Goal: Information Seeking & Learning: Learn about a topic

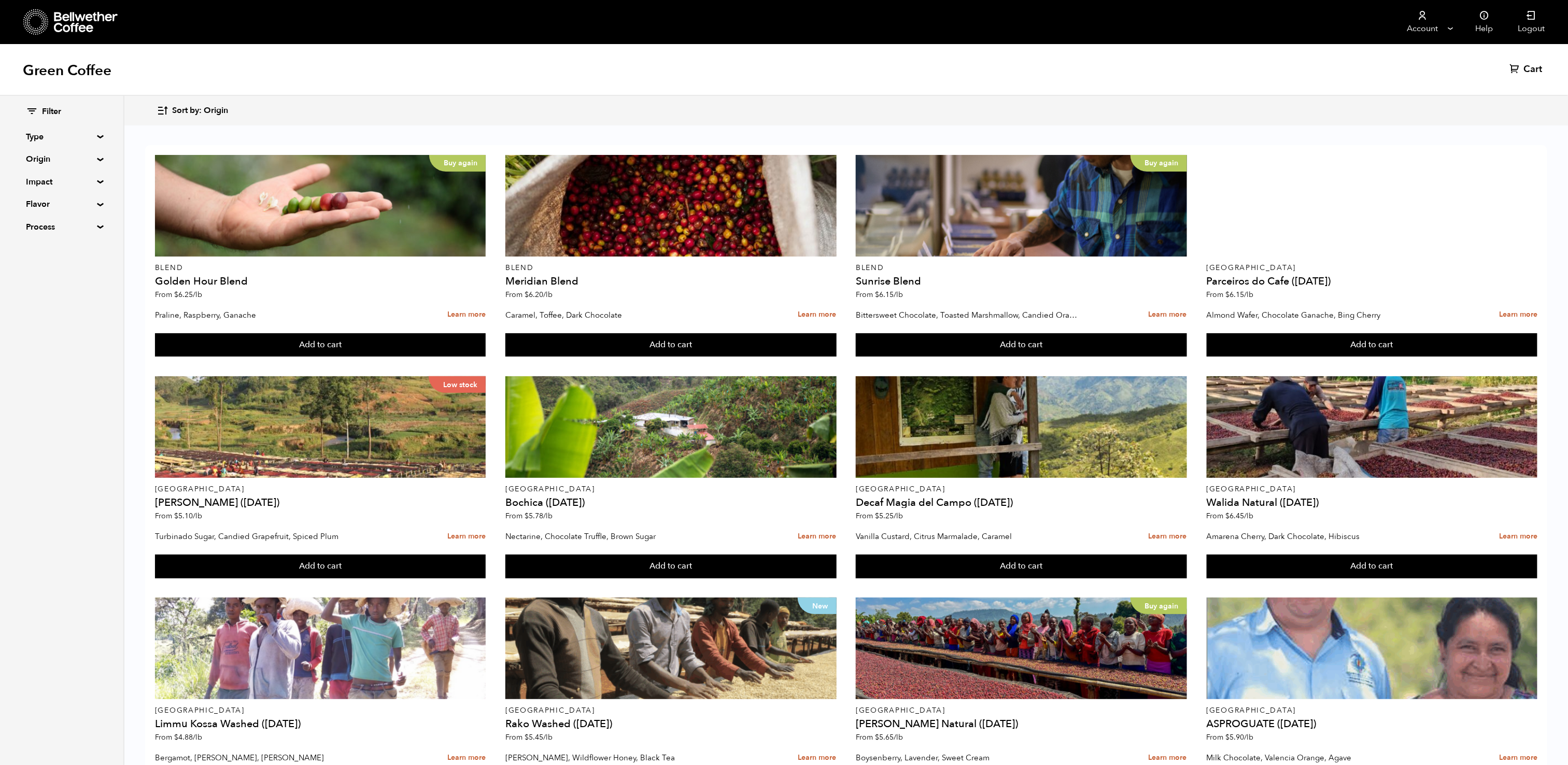
click at [91, 137] on summary "Type" at bounding box center [61, 137] width 71 height 12
click at [97, 246] on div "Filter Type Blend Single Origin Decaf Seasonal Year Round Origin Blend Brazil B…" at bounding box center [61, 215] width 124 height 237
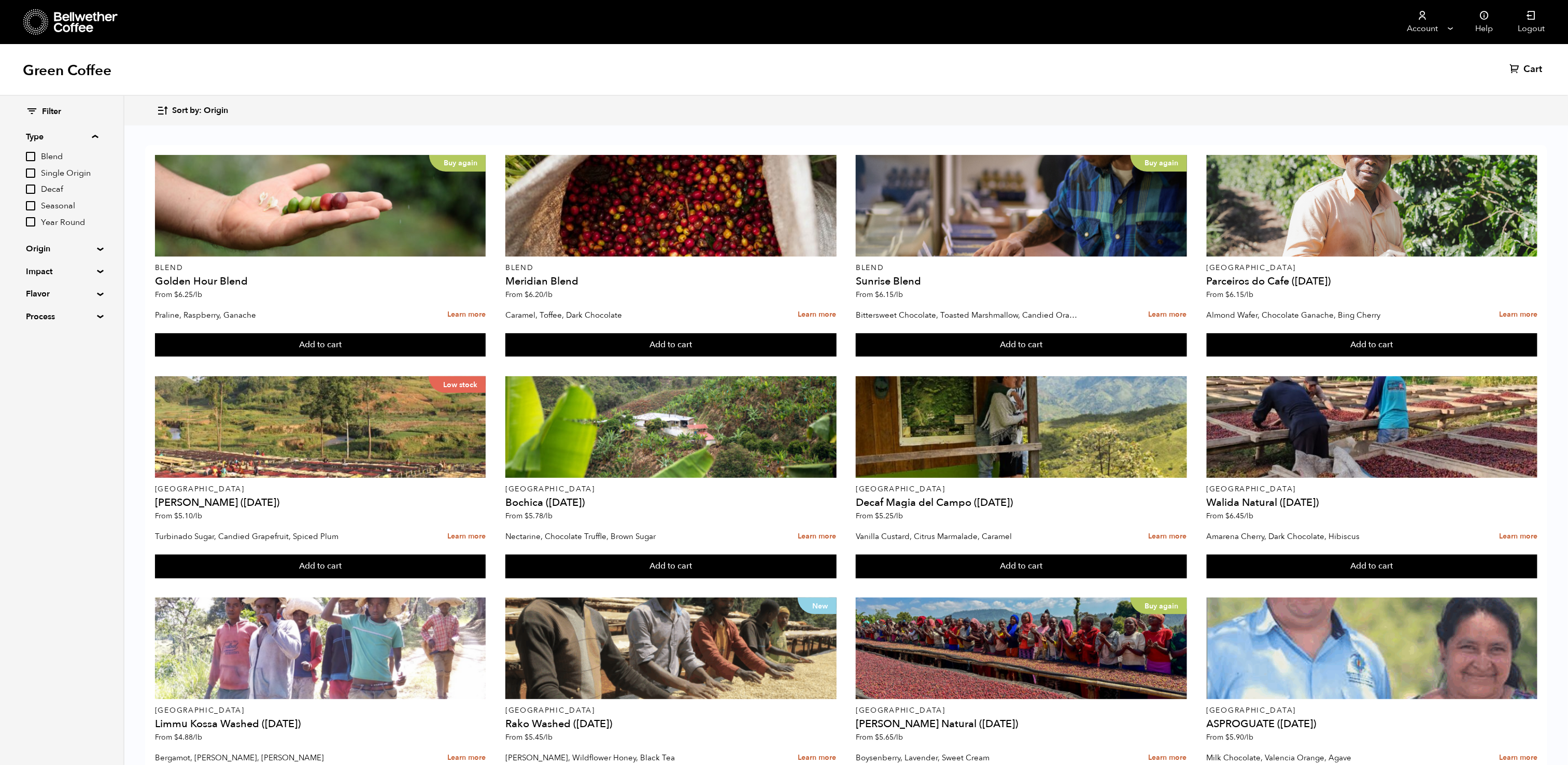
click at [93, 274] on summary "Impact" at bounding box center [61, 272] width 71 height 12
click at [52, 312] on span "Organic" at bounding box center [69, 308] width 57 height 12
click at [0, 0] on input "Organic" at bounding box center [0, 0] width 0 height 0
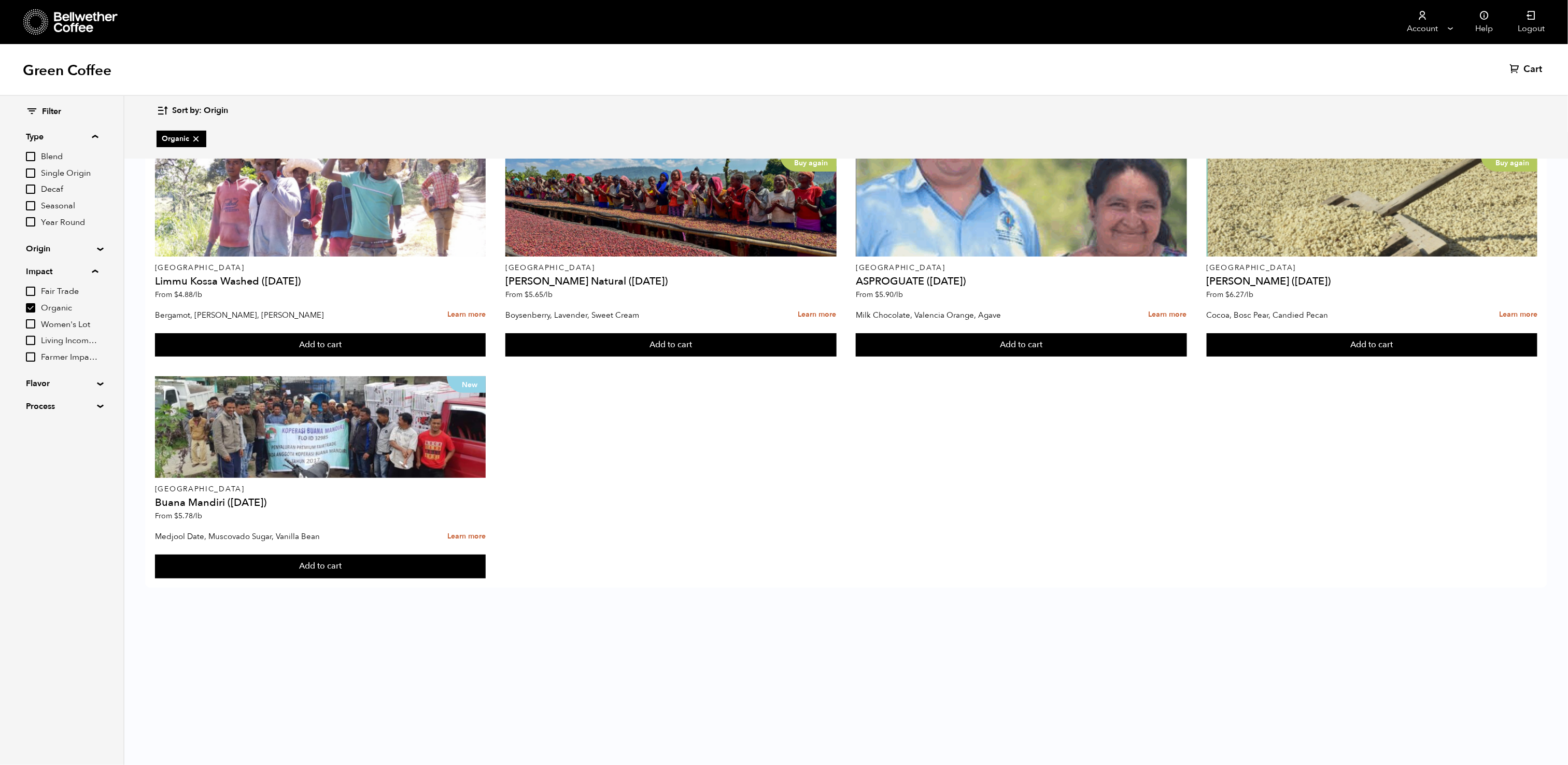
checkbox input "true"
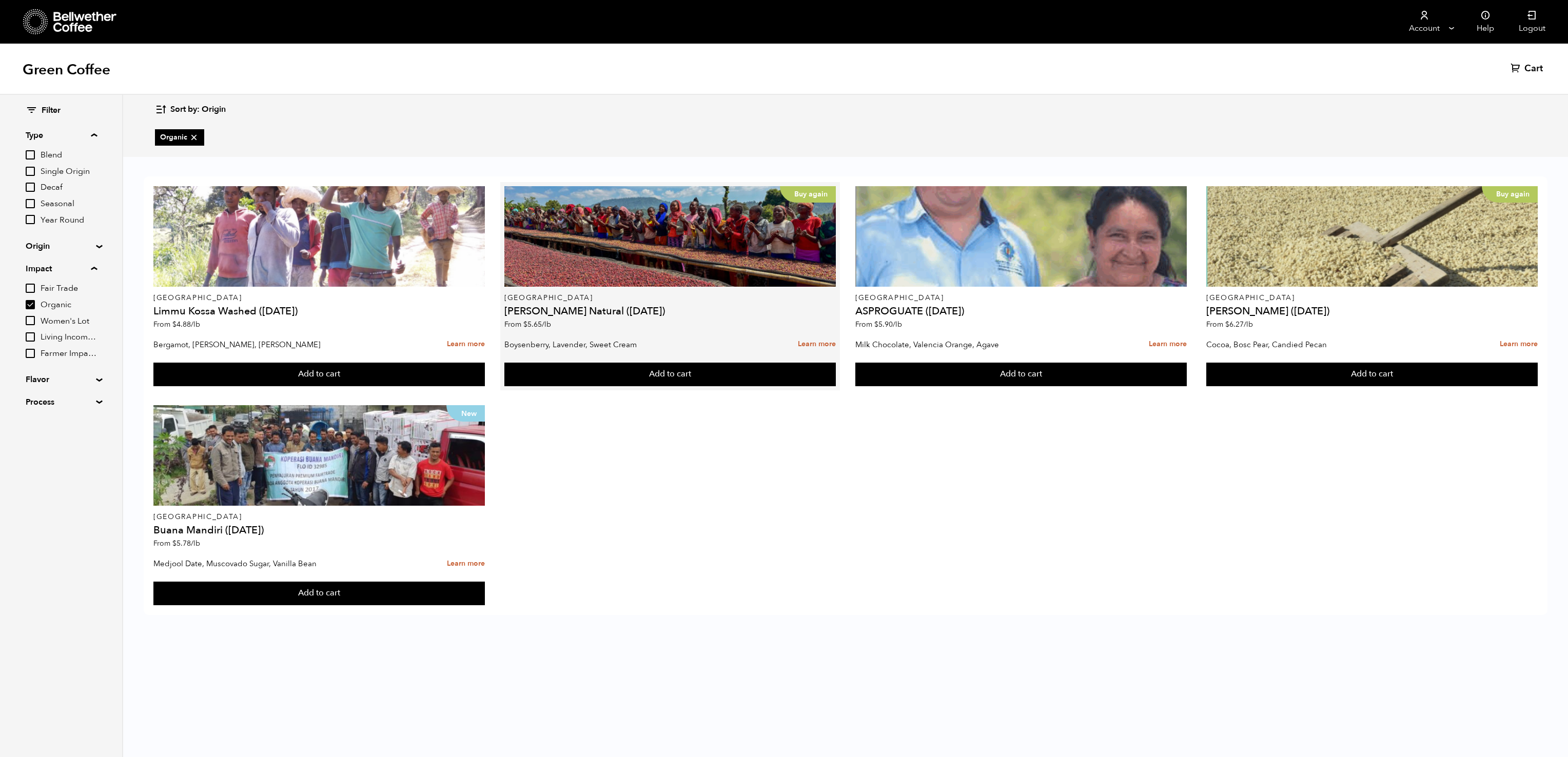
click at [567, 306] on h4 "[PERSON_NAME] Natural ([DATE])" at bounding box center [670, 311] width 332 height 10
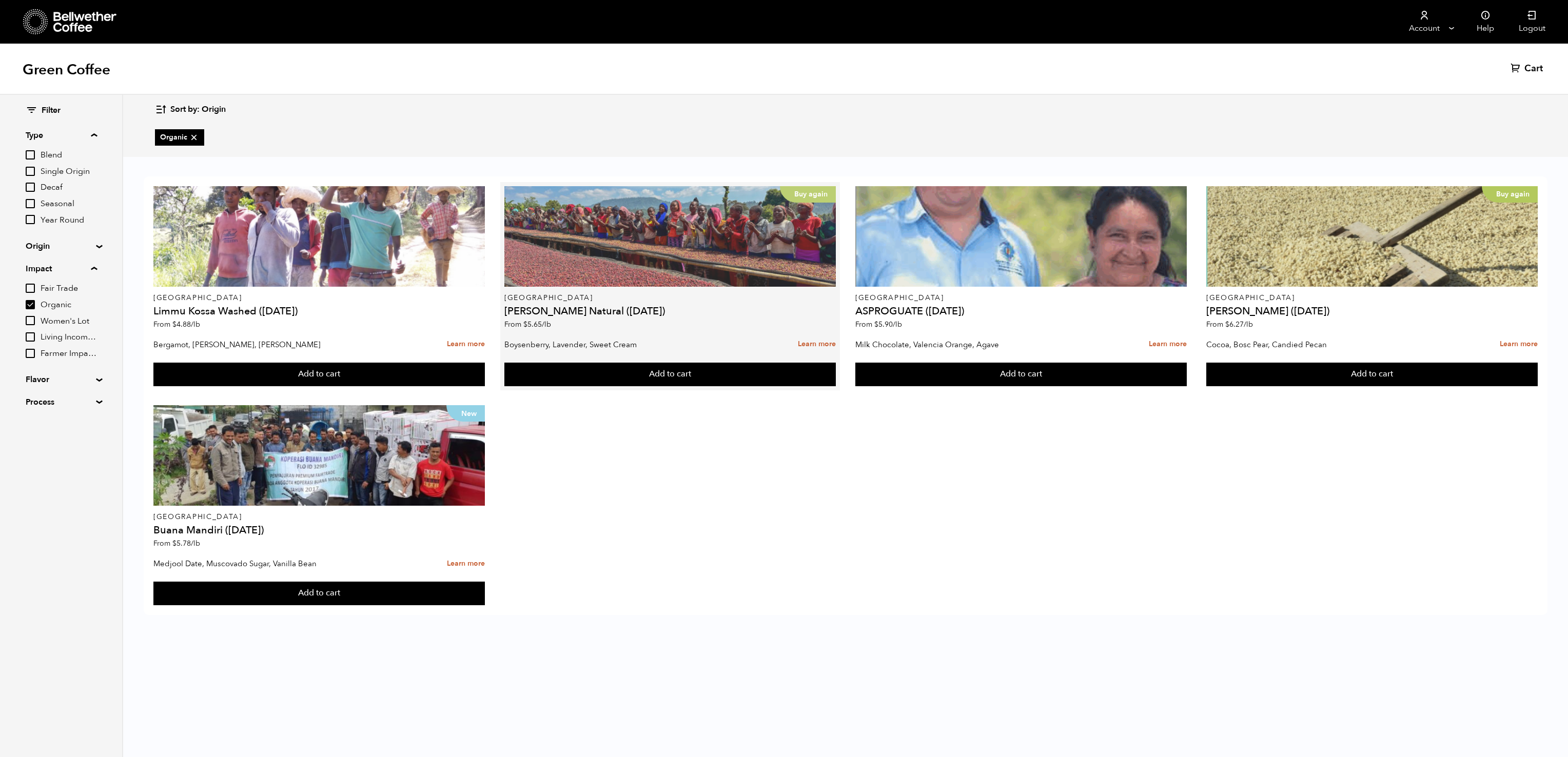
click at [579, 279] on div "Buy again" at bounding box center [670, 236] width 332 height 100
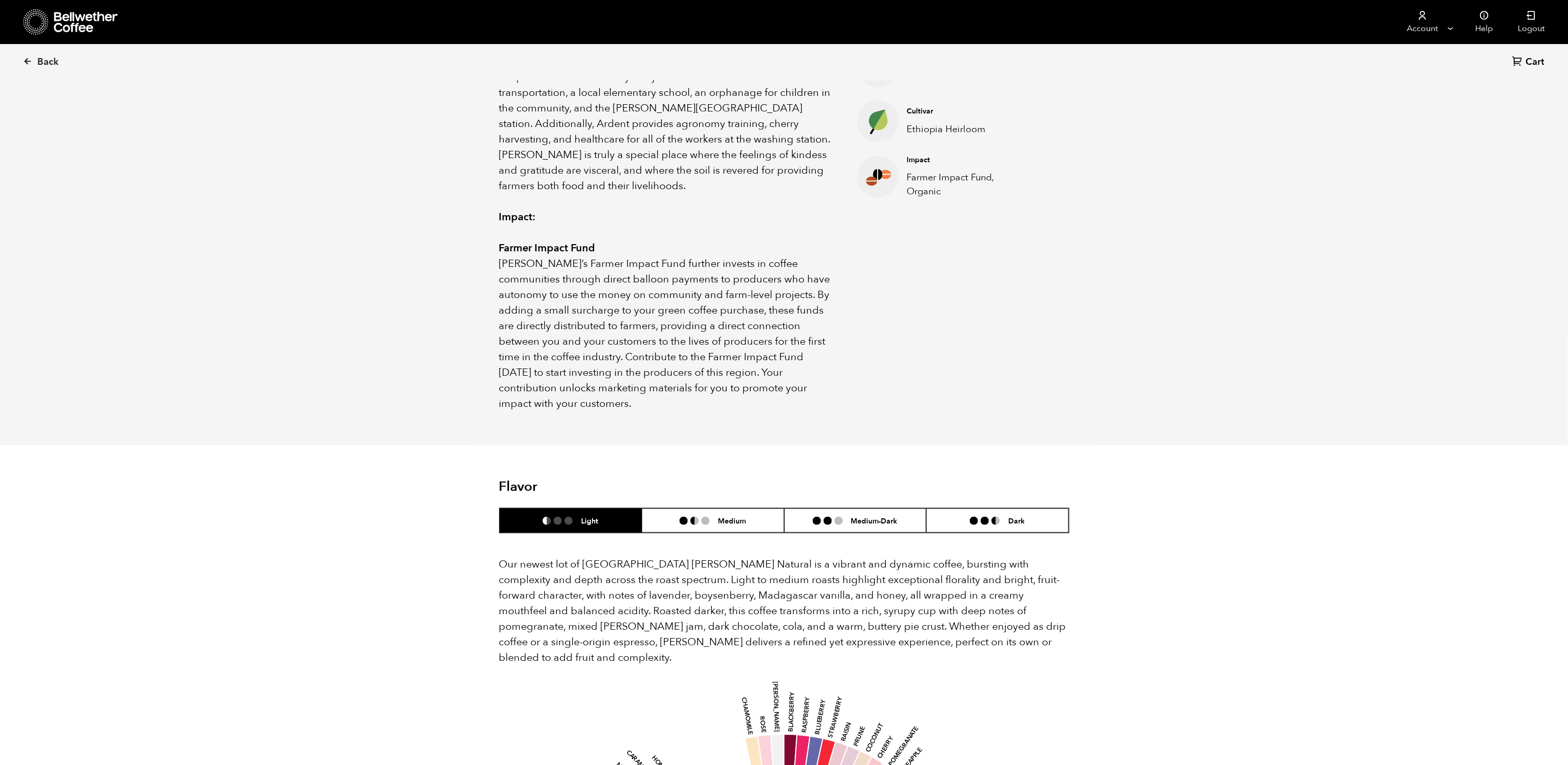
scroll to position [498, 0]
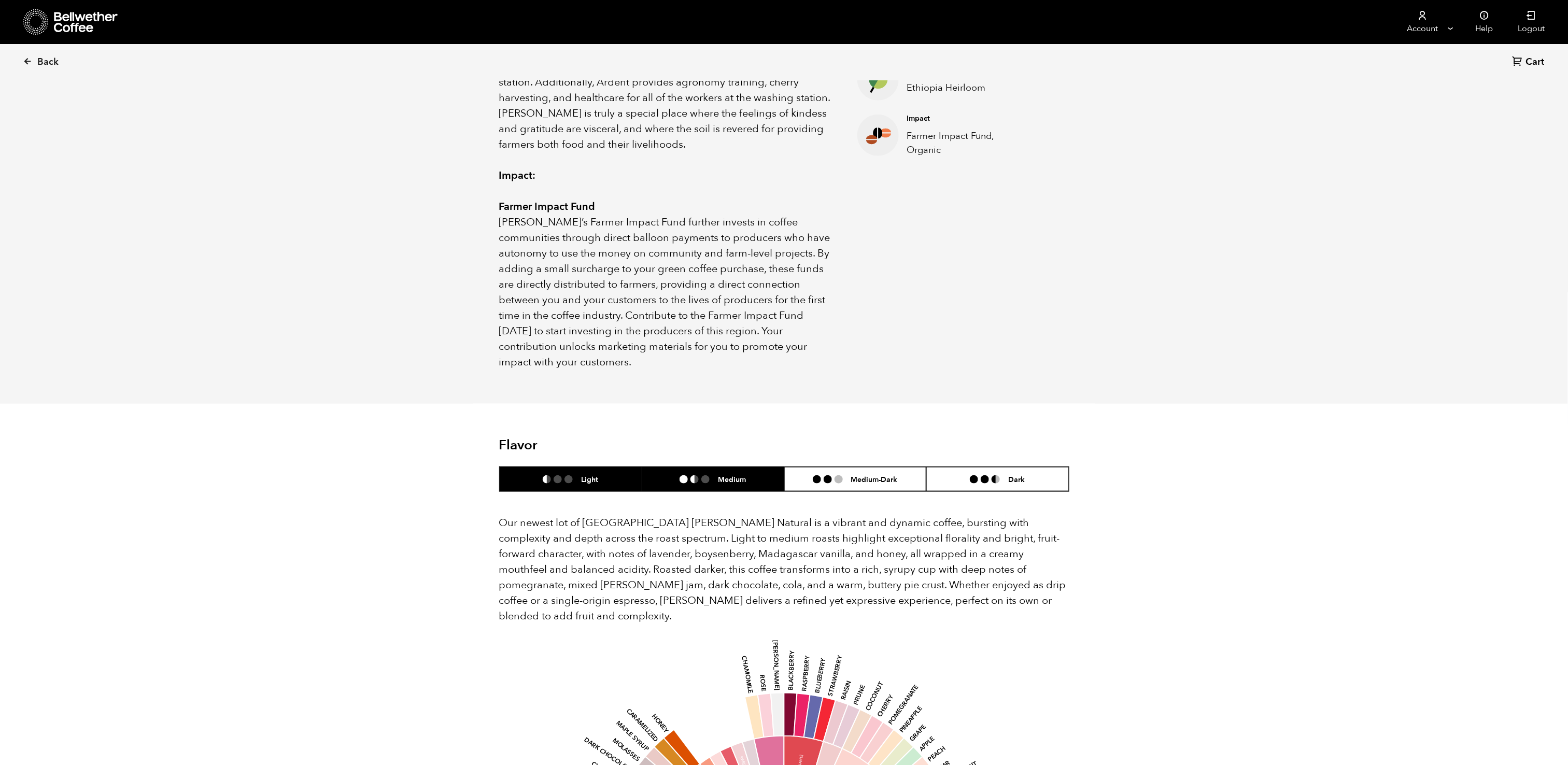
click at [722, 475] on h6 "Medium" at bounding box center [732, 479] width 28 height 9
click at [616, 467] on li "Light" at bounding box center [571, 479] width 143 height 25
click at [713, 471] on li "Medium" at bounding box center [713, 479] width 143 height 25
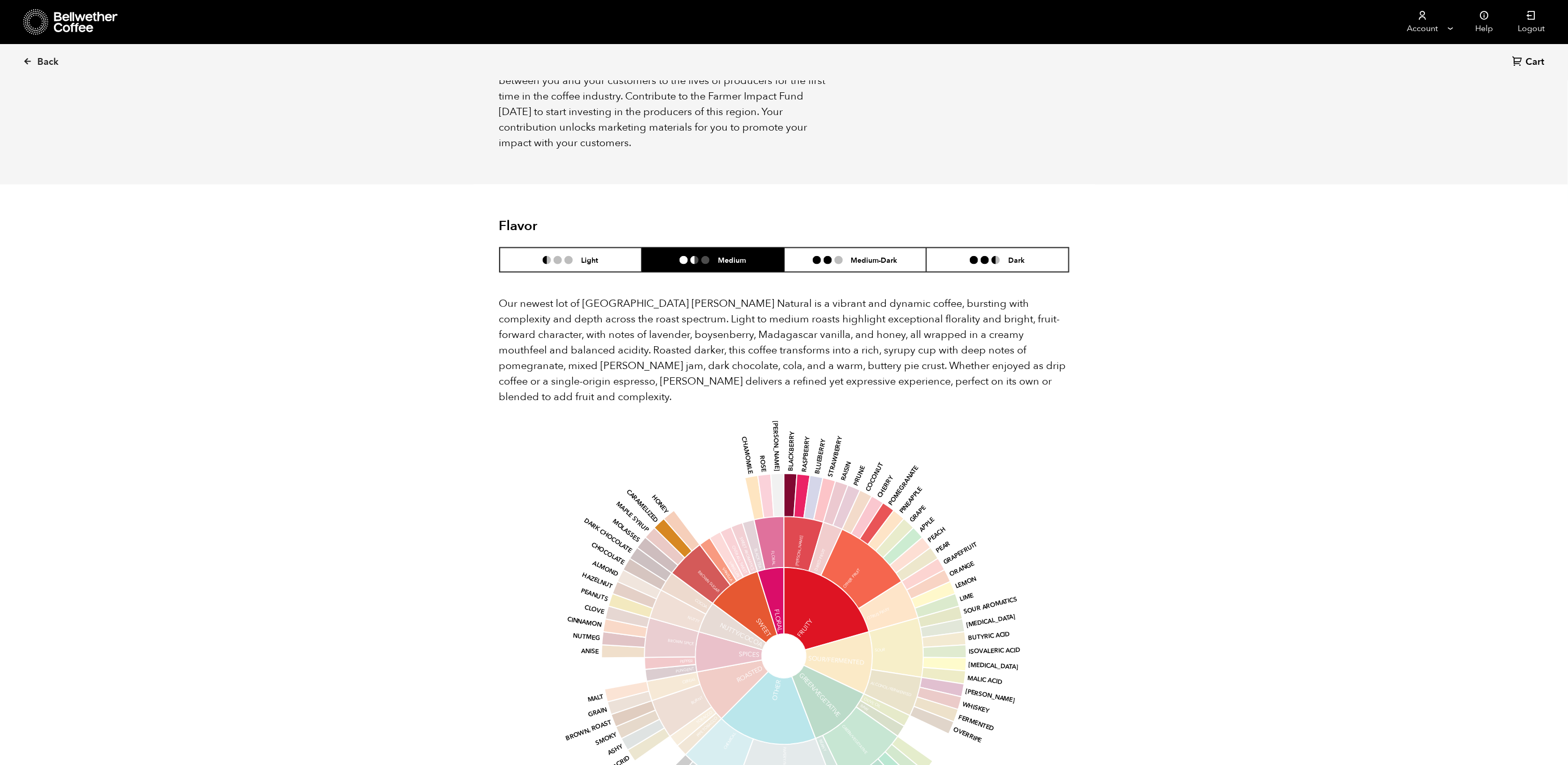
scroll to position [731, 0]
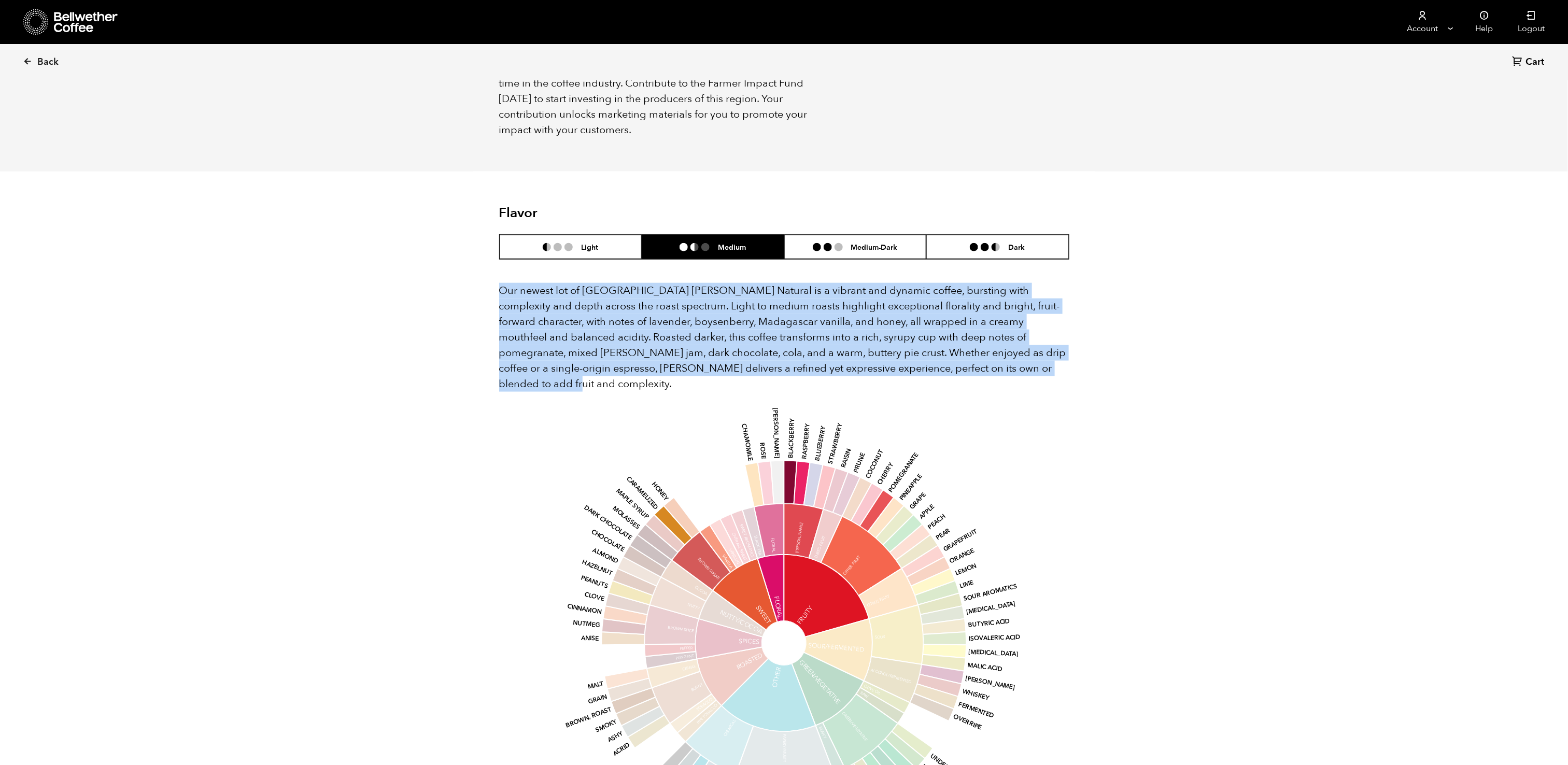
drag, startPoint x: 1026, startPoint y: 362, endPoint x: 488, endPoint y: 272, distance: 545.5
click at [488, 272] on section "Flavor Light Medium Medium-Dark Dark Our newest lot of Ethiopia Shanta Golba Na…" at bounding box center [785, 534] width 622 height 726
copy p "Our newest lot of Ethiopia Shanta Golba Natural is a vibrant and dynamic coffee…"
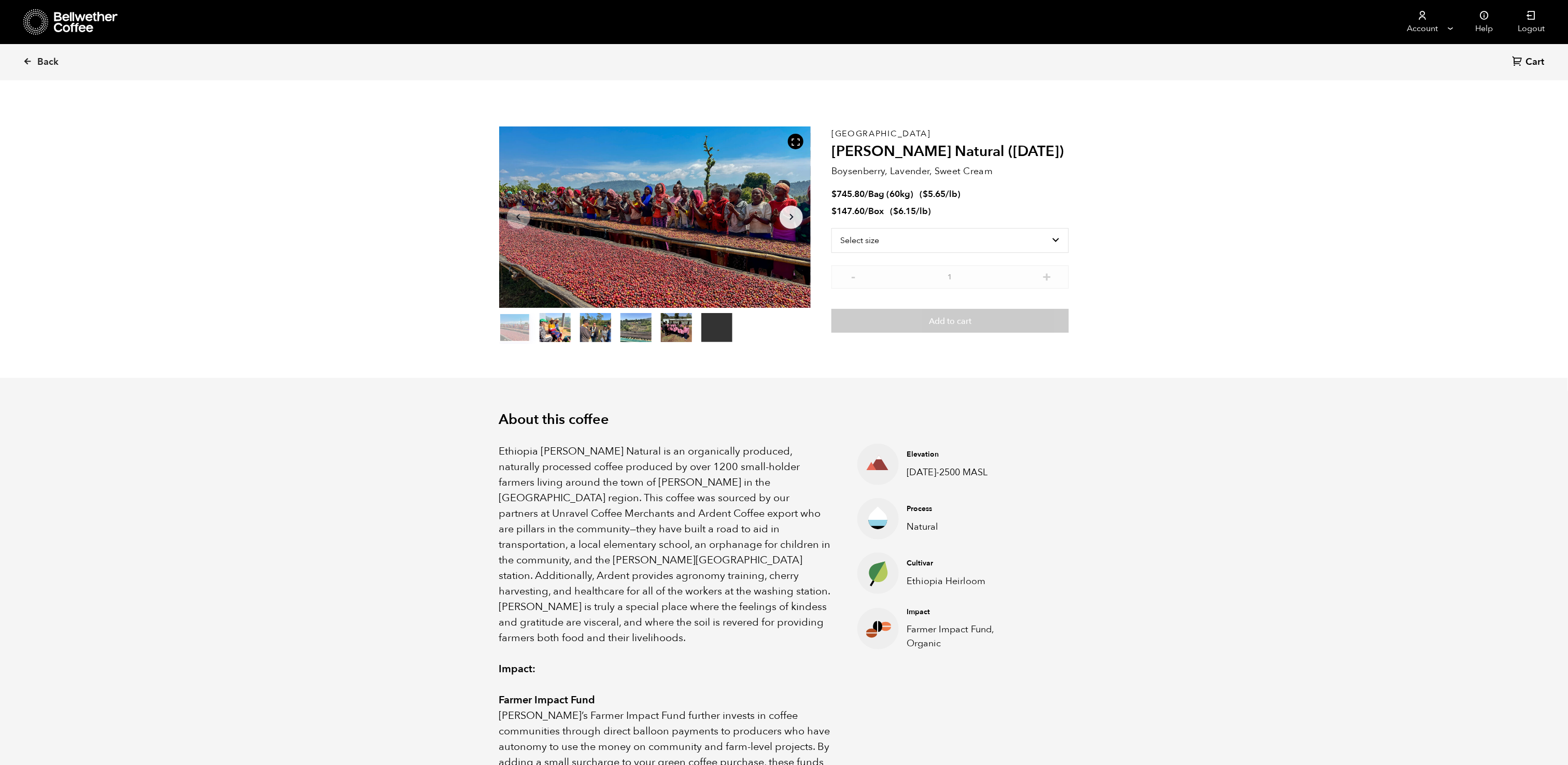
scroll to position [0, 0]
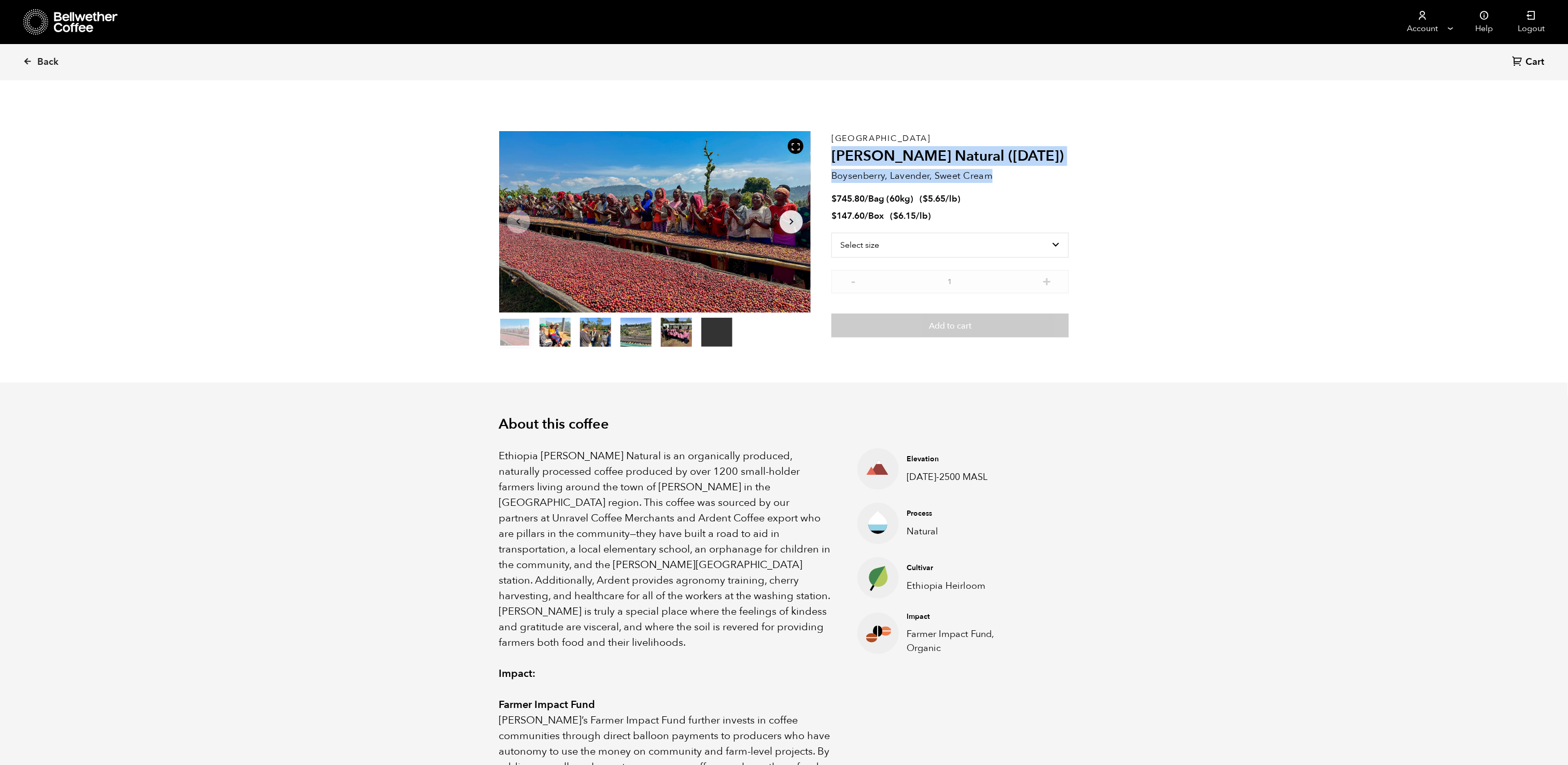
drag, startPoint x: 831, startPoint y: 133, endPoint x: 1045, endPoint y: 180, distance: 219.1
click at [1045, 180] on div "Ethiopia Shanta Golba Natural (OCT 24) Boysenberry, Lavender, Sweet Cream $ 745…" at bounding box center [950, 240] width 237 height 218
copy div "Shanta Golba Natural (OCT 24) Boysenberry, Lavender, Sweet Cream"
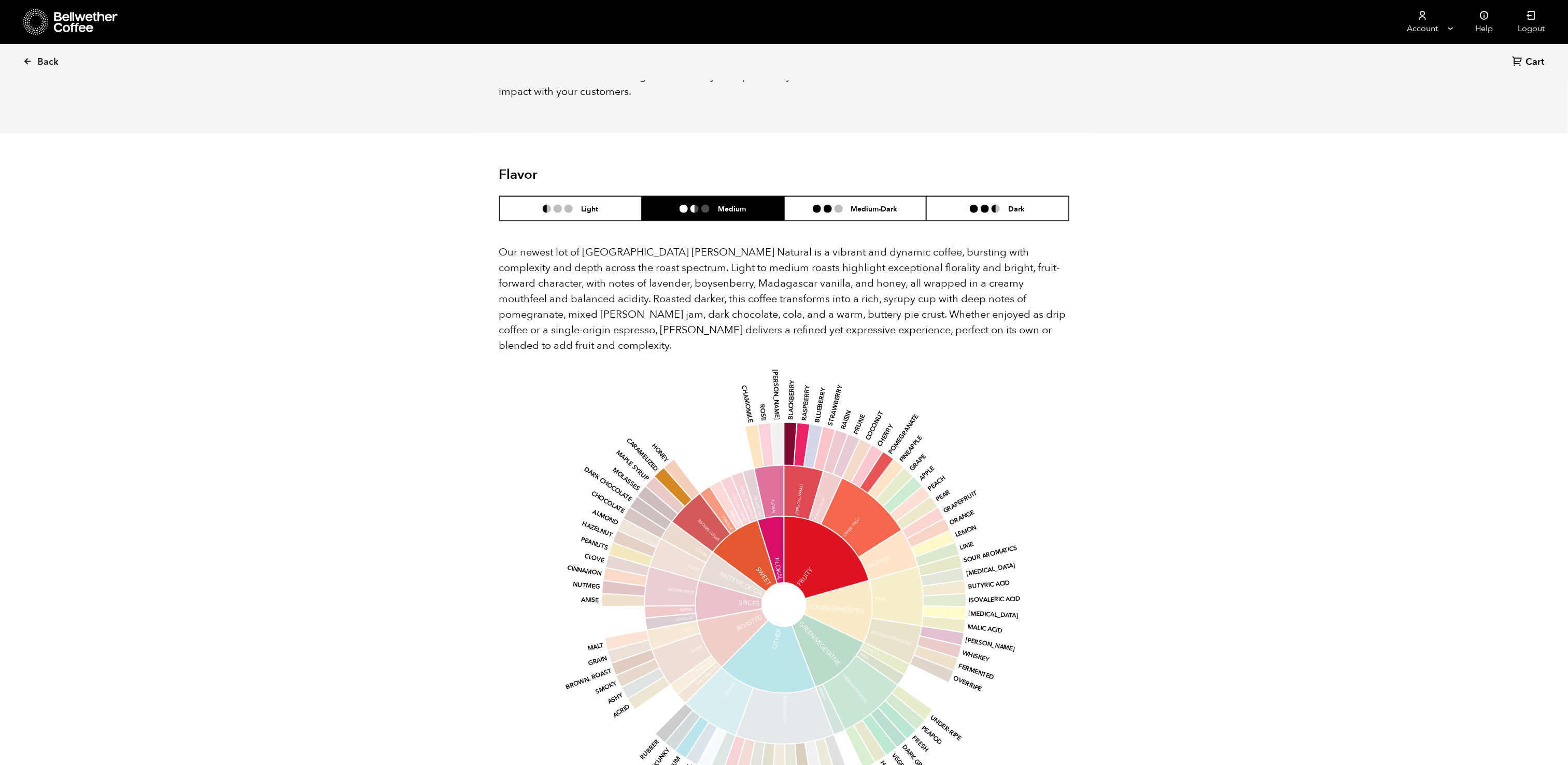
scroll to position [771, 0]
click at [844, 195] on li "Medium-Dark" at bounding box center [855, 207] width 143 height 25
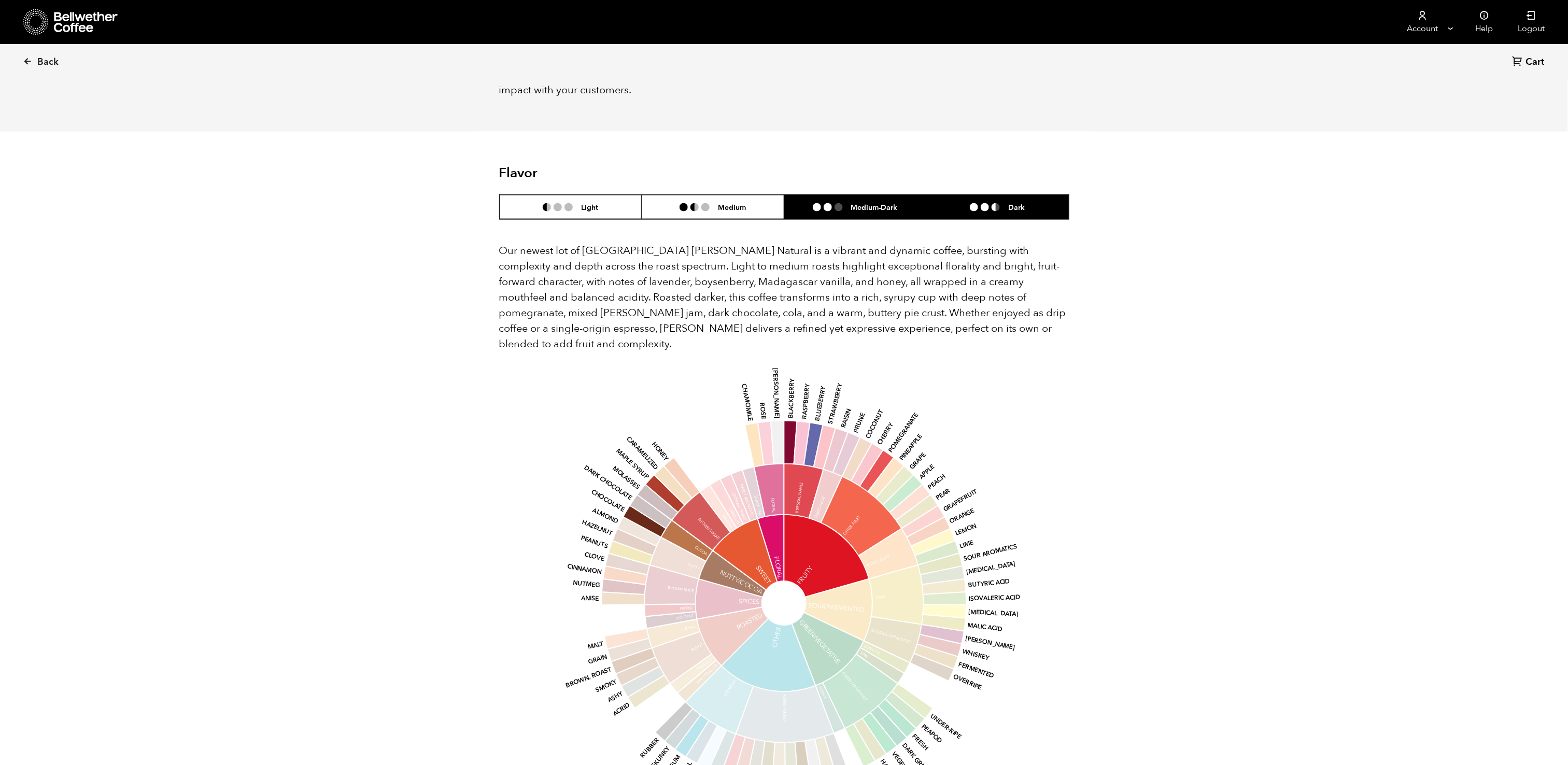
click at [999, 195] on li "Dark" at bounding box center [997, 207] width 143 height 25
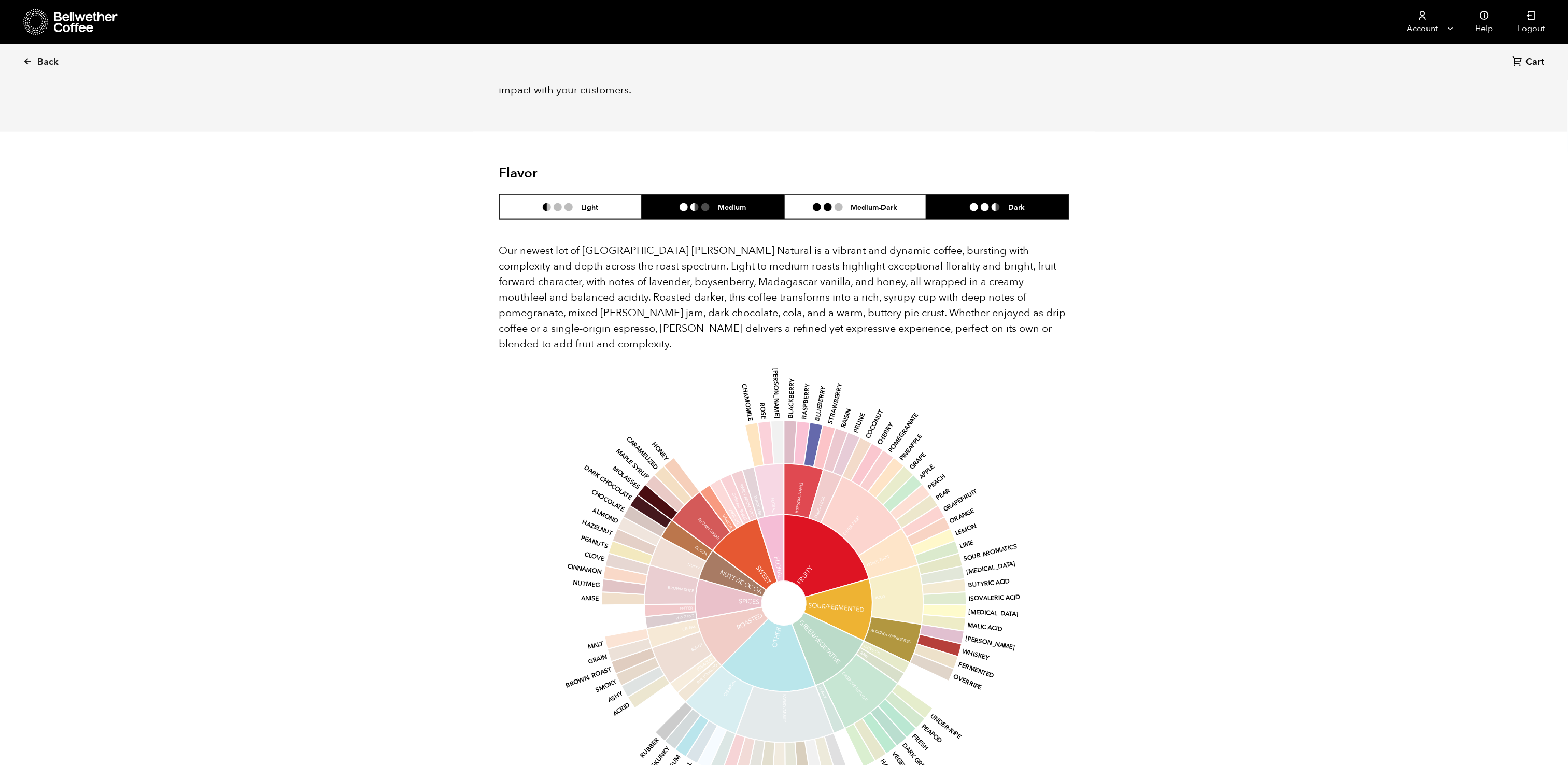
click at [722, 195] on li "Medium" at bounding box center [713, 207] width 143 height 25
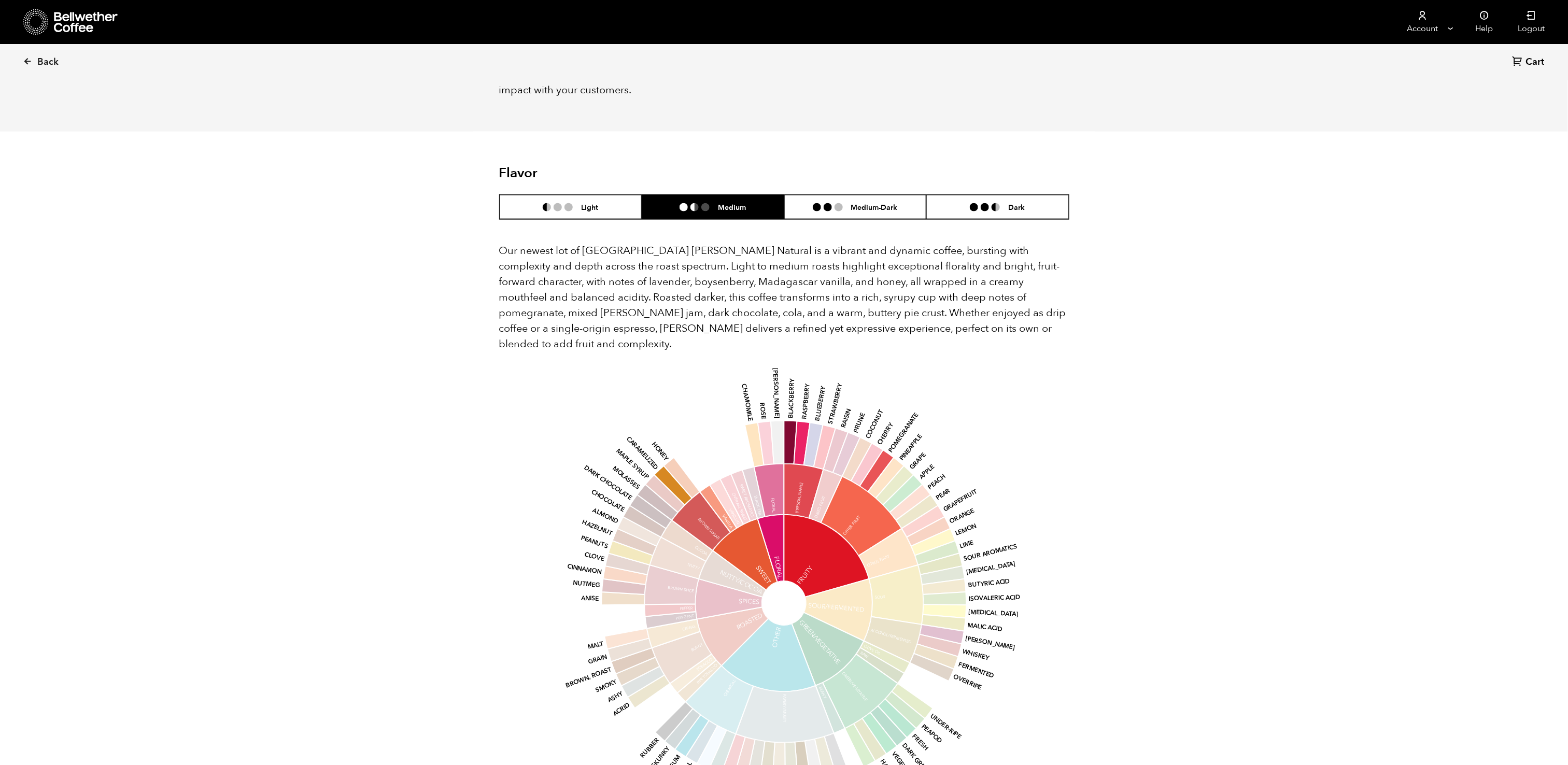
click at [790, 515] on icon at bounding box center [826, 556] width 85 height 82
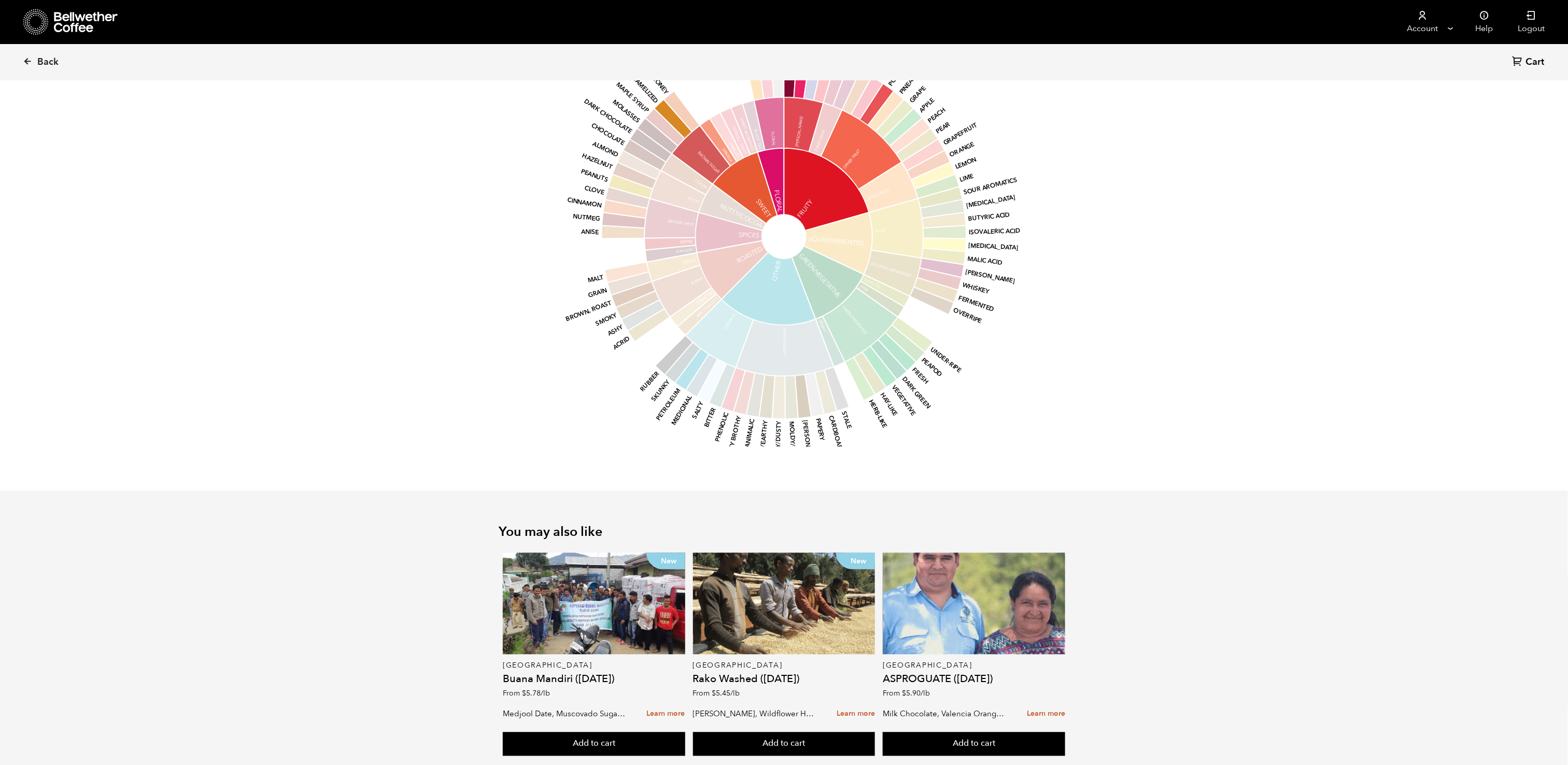
scroll to position [1008, 0]
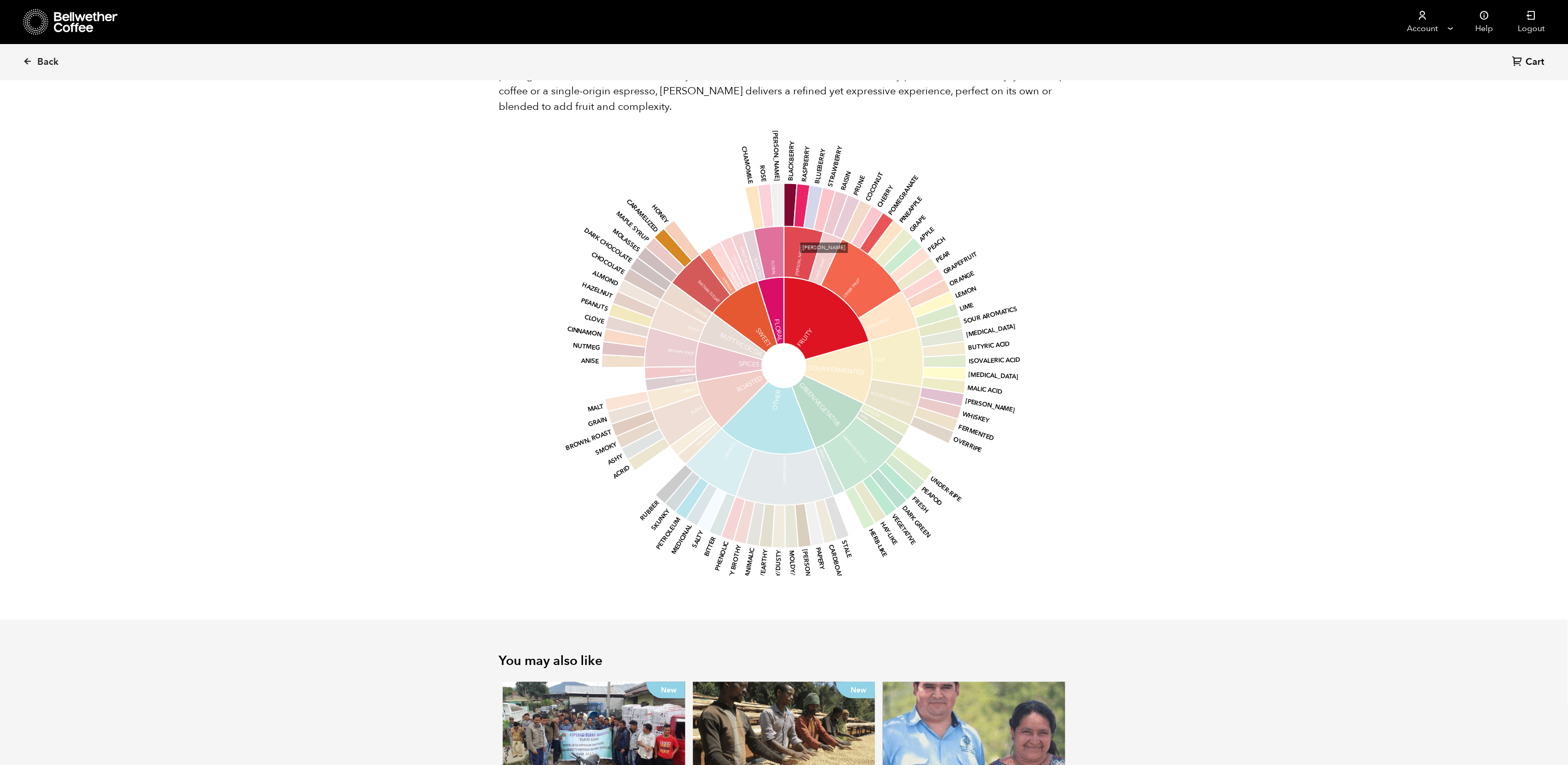
click at [804, 228] on icon at bounding box center [804, 253] width 39 height 55
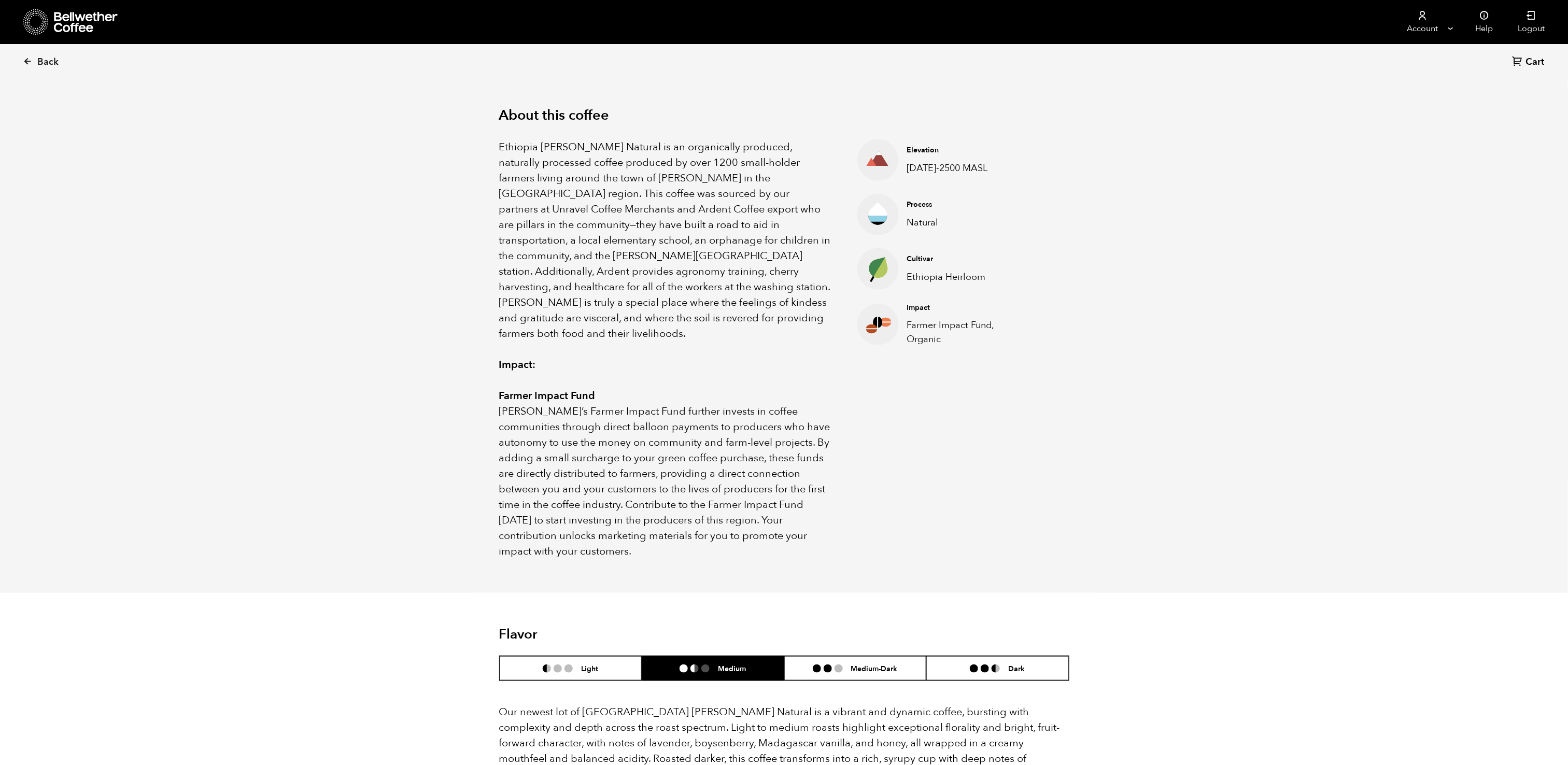
scroll to position [0, 0]
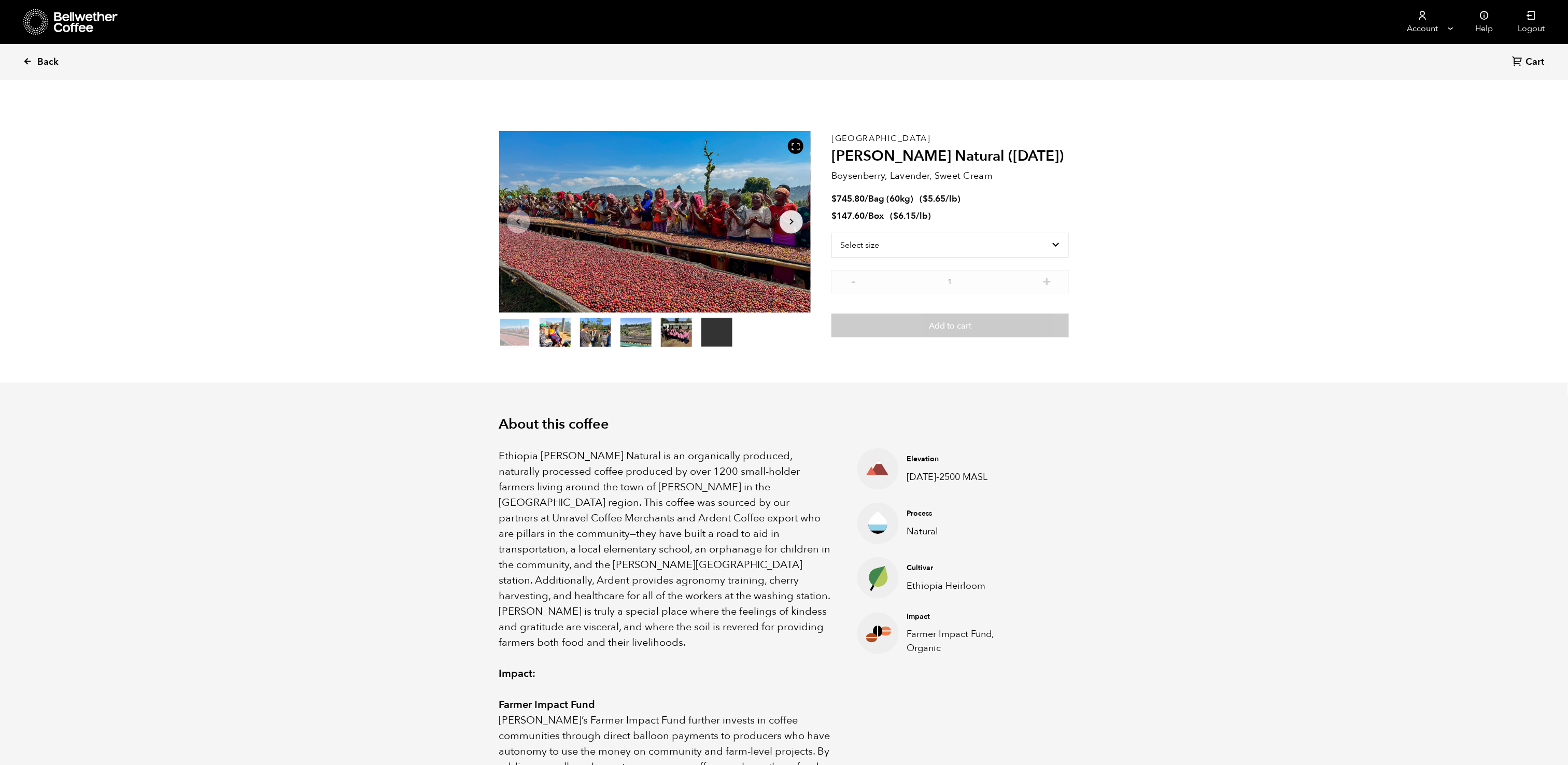
click at [33, 60] on link "Back" at bounding box center [55, 61] width 65 height 35
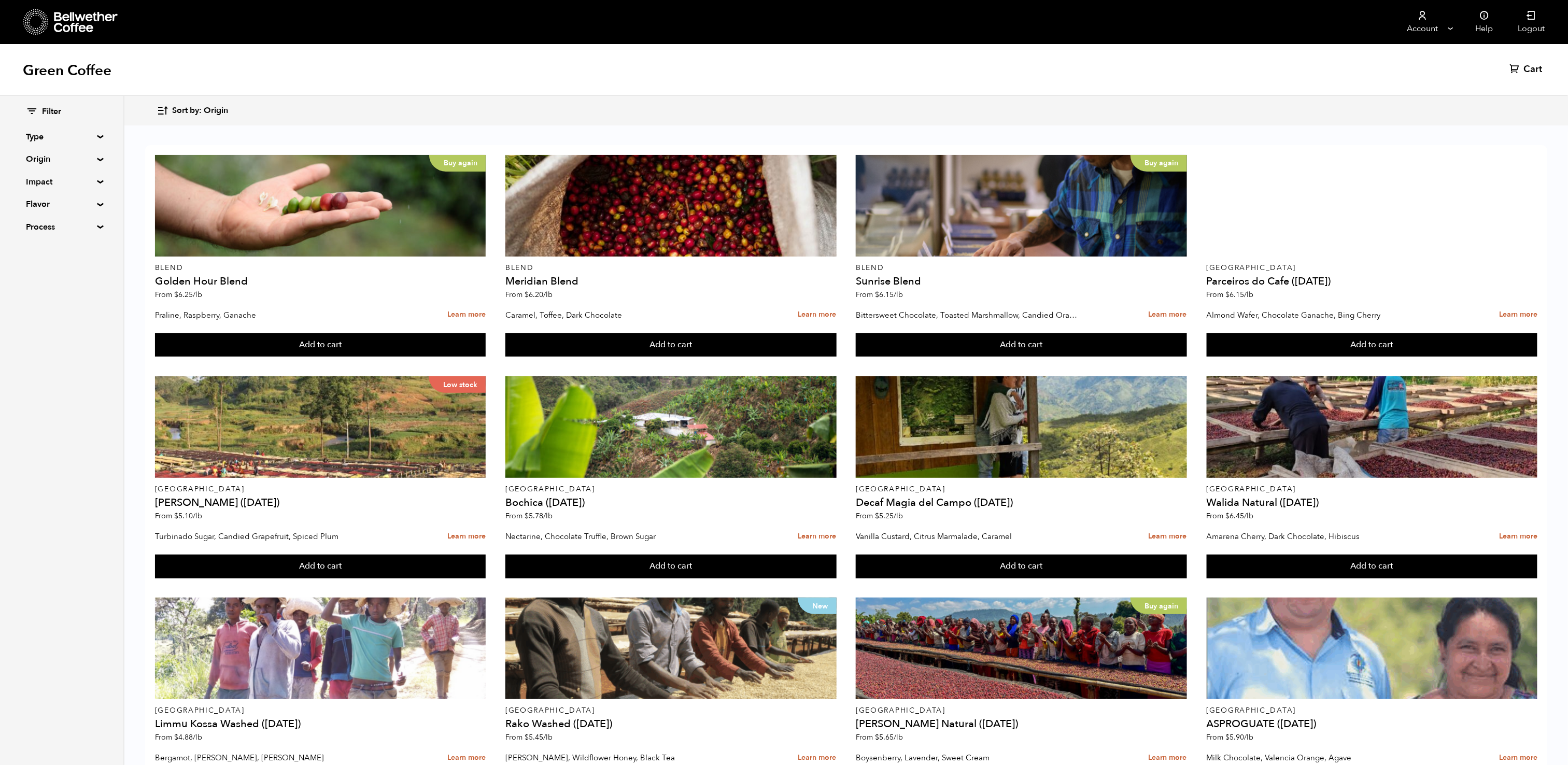
click at [93, 183] on summary "Impact" at bounding box center [61, 182] width 71 height 12
click at [33, 221] on input "Organic" at bounding box center [30, 218] width 9 height 9
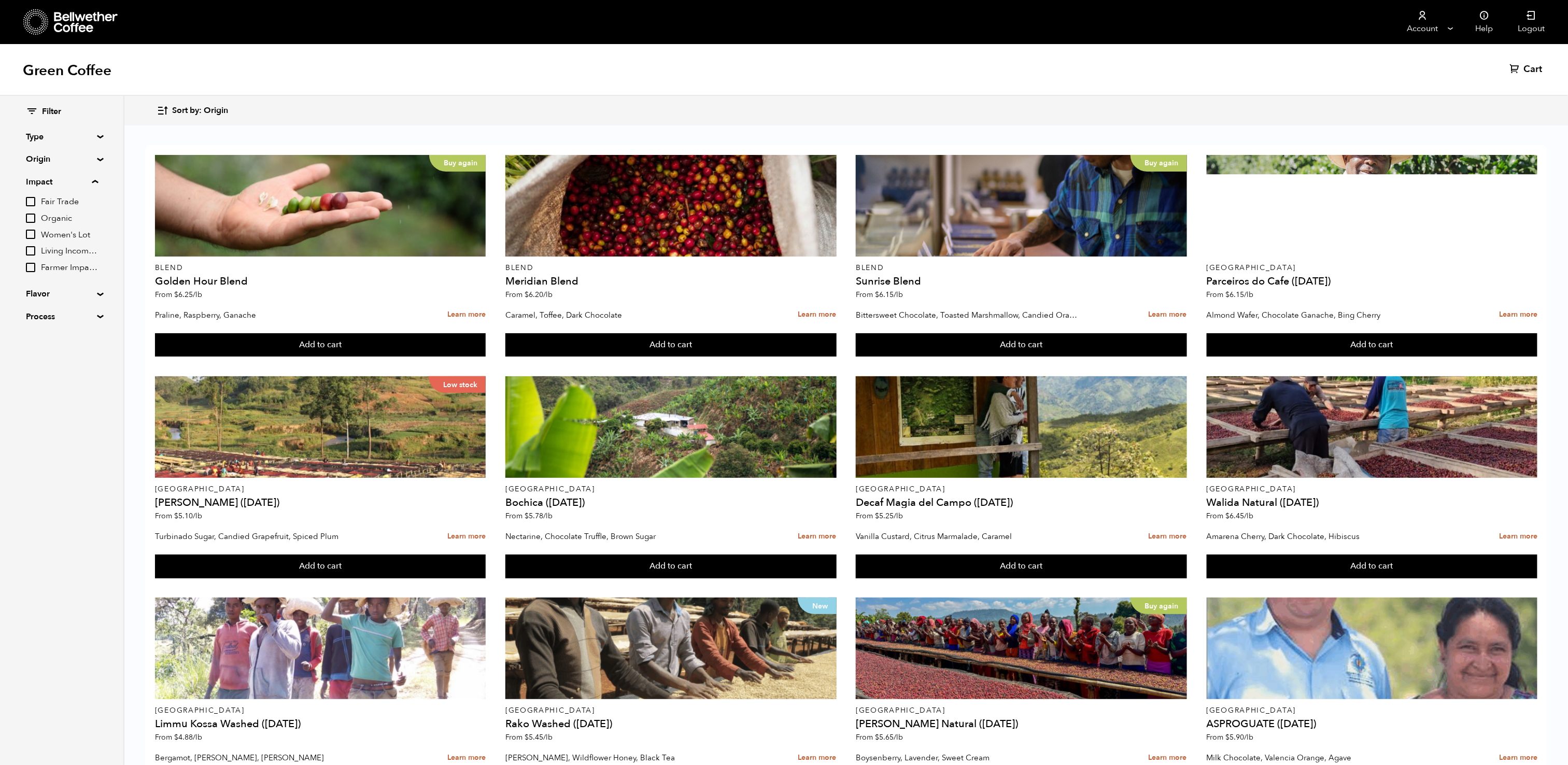
checkbox input "true"
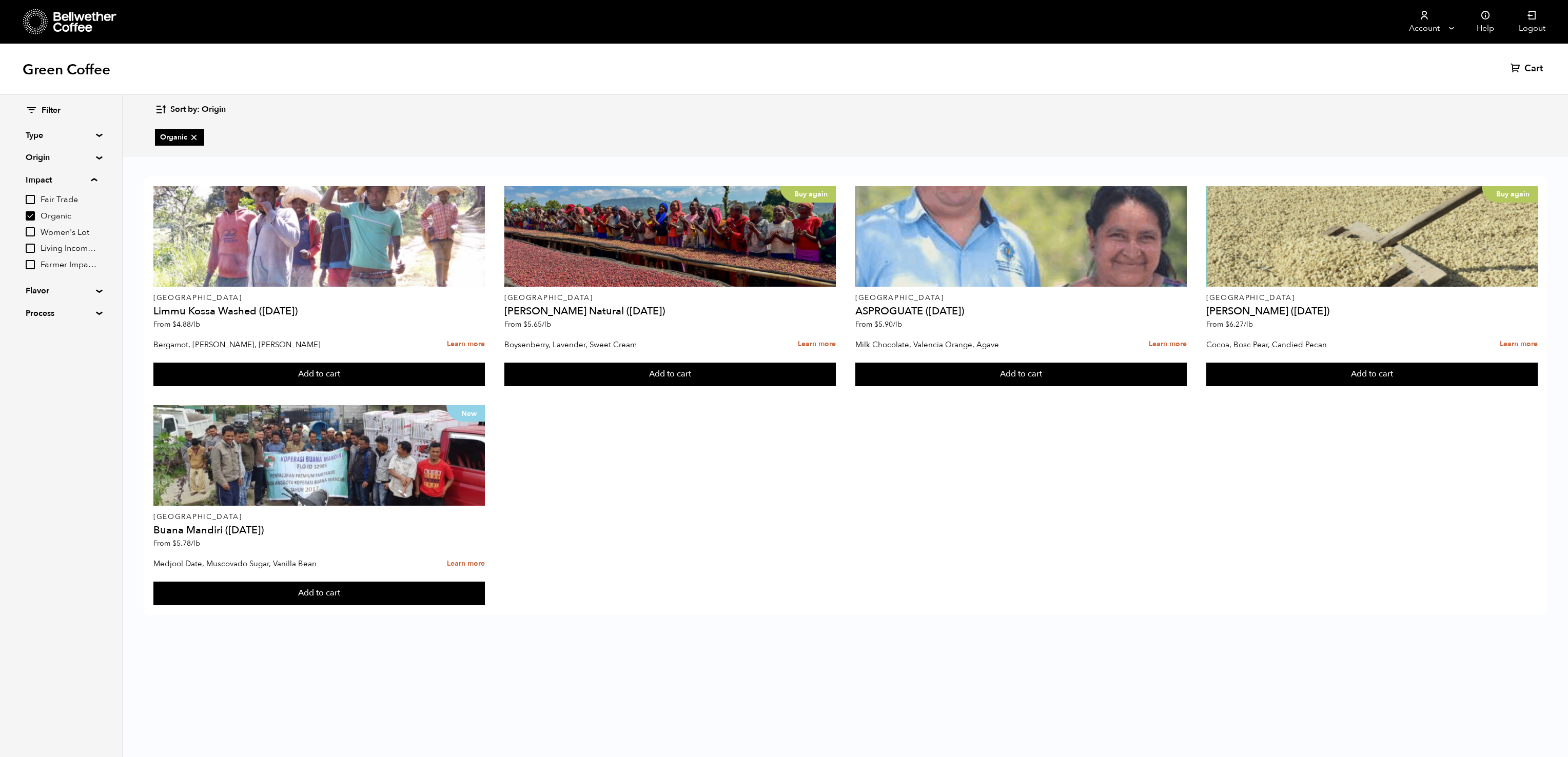
click at [90, 160] on summary "Origin" at bounding box center [61, 158] width 71 height 12
click at [31, 260] on input "[GEOGRAPHIC_DATA]" at bounding box center [30, 258] width 9 height 9
checkbox input "true"
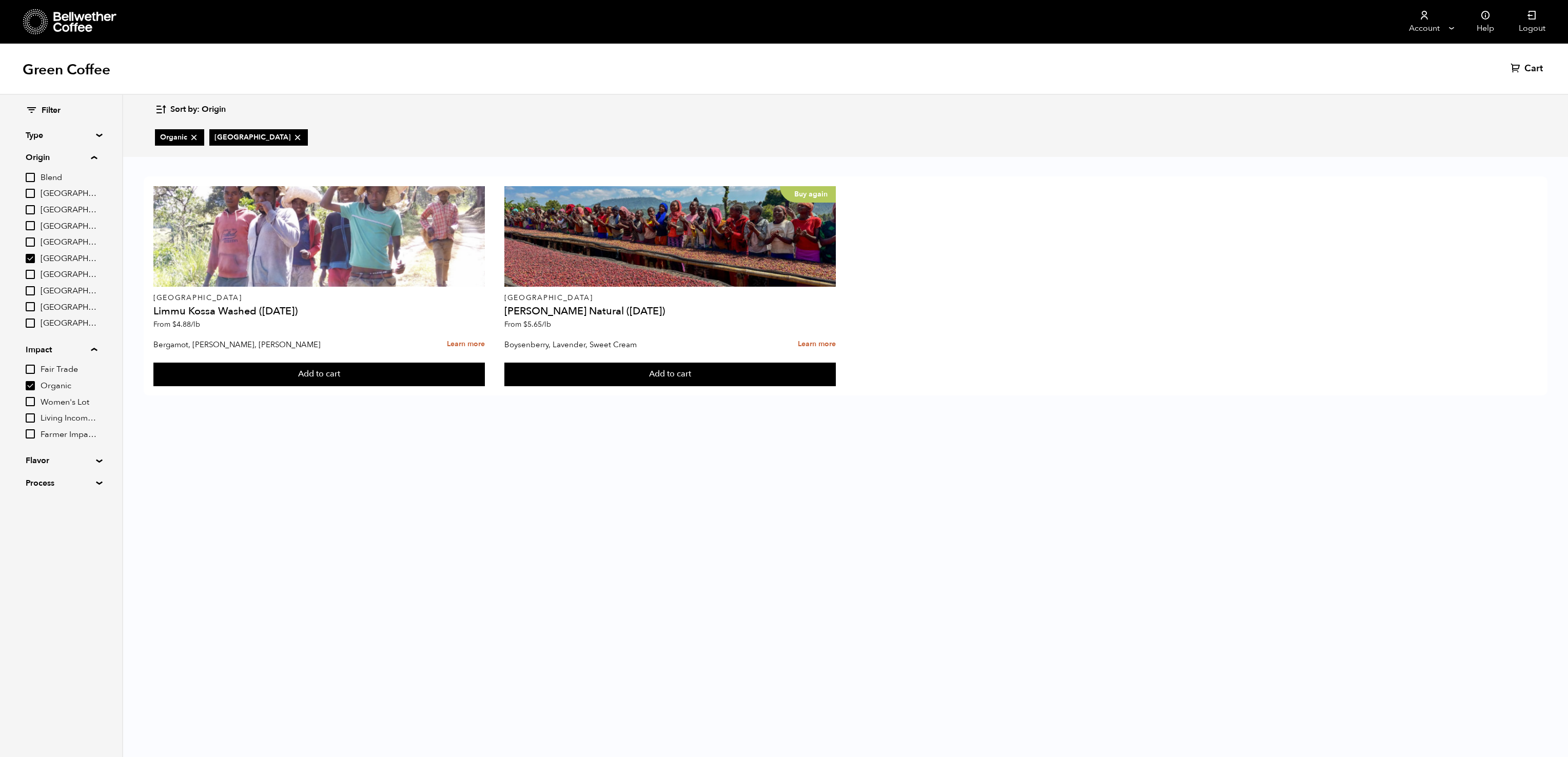
click at [96, 134] on summary "Type" at bounding box center [61, 135] width 71 height 12
click at [29, 175] on input "Single Origin" at bounding box center [30, 171] width 9 height 9
checkbox input "true"
